Goal: Information Seeking & Learning: Learn about a topic

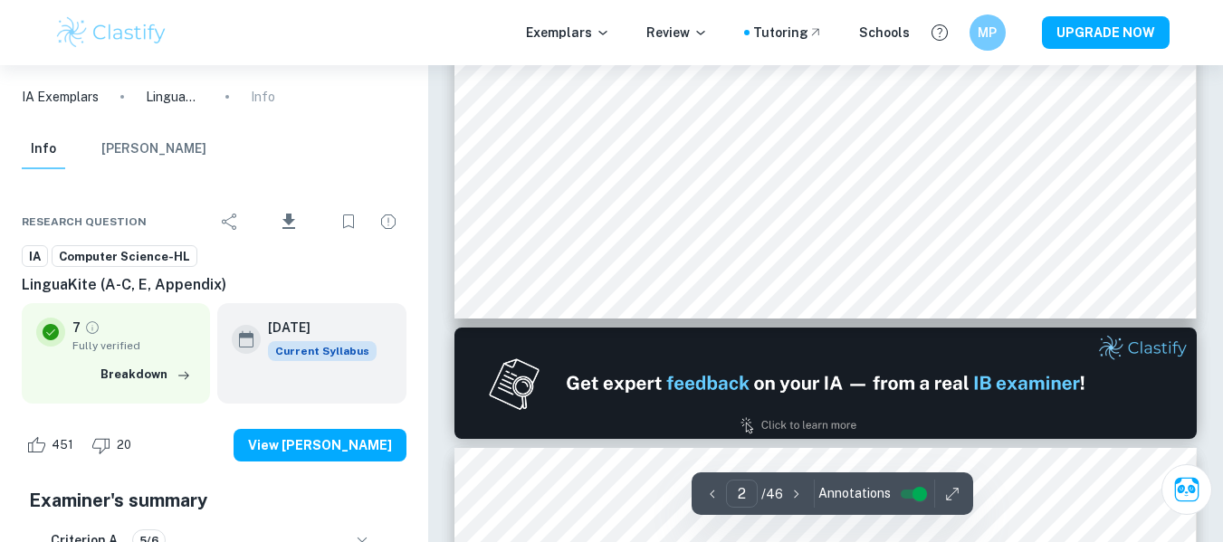
scroll to position [1086, 0]
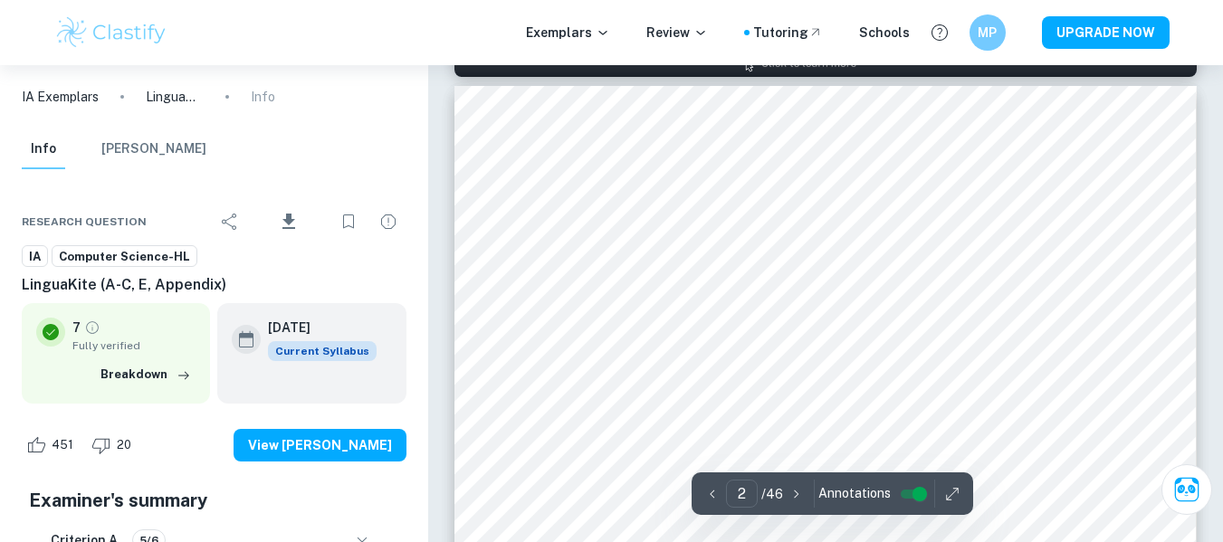
type input "1"
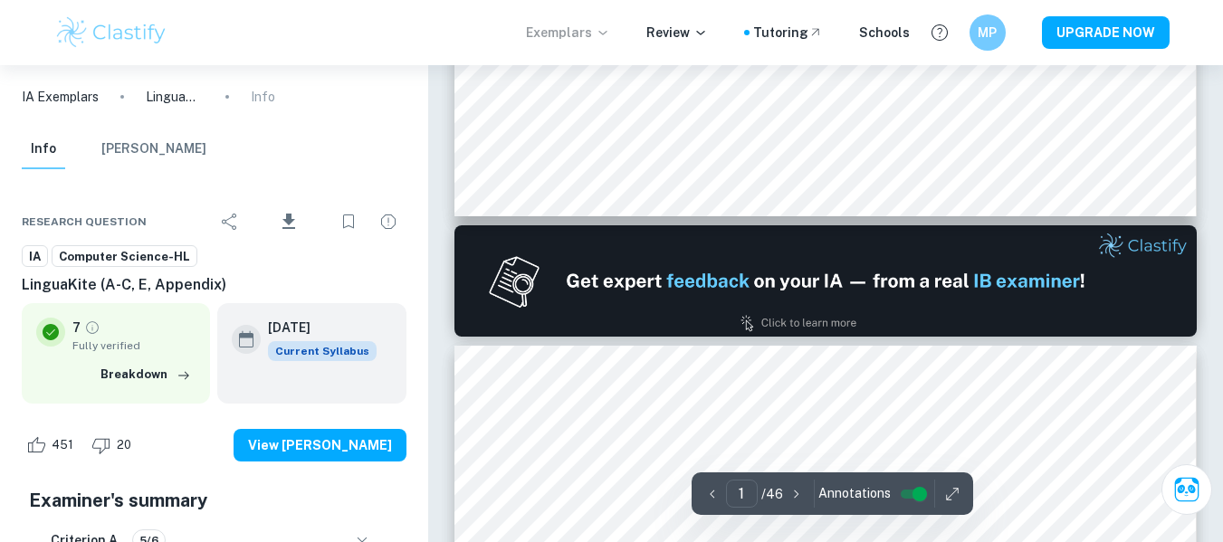
scroll to position [827, 0]
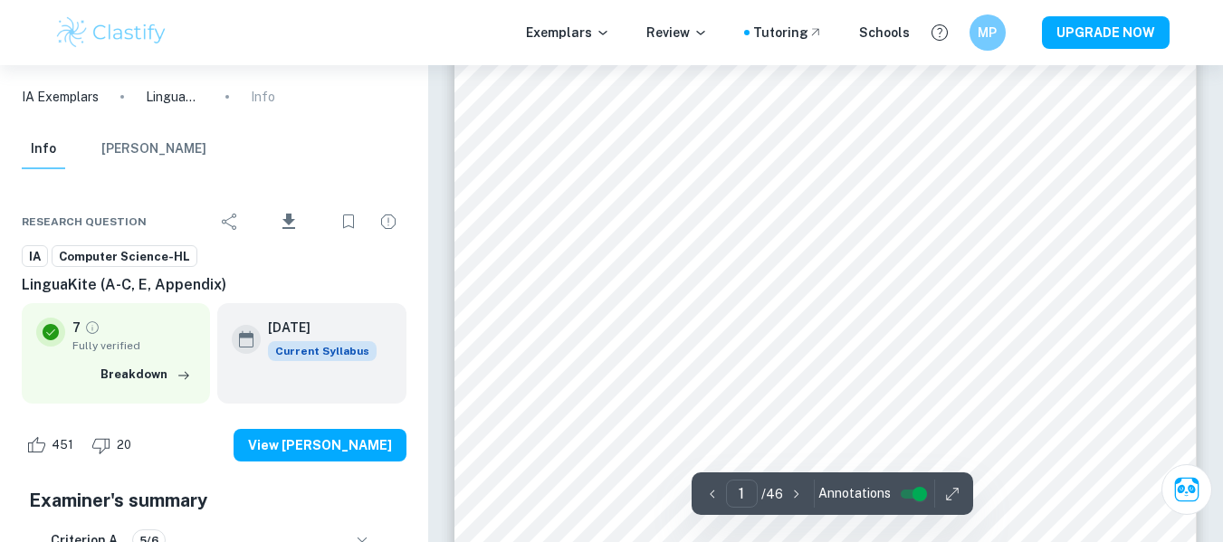
scroll to position [198, 0]
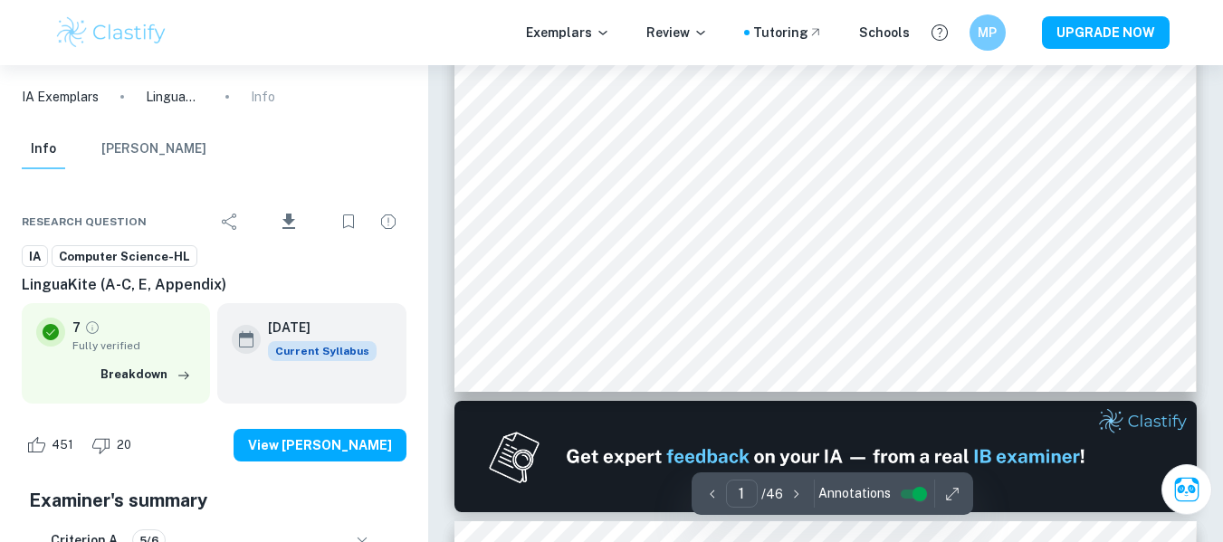
type input "2"
